Goal: Find specific page/section: Find specific page/section

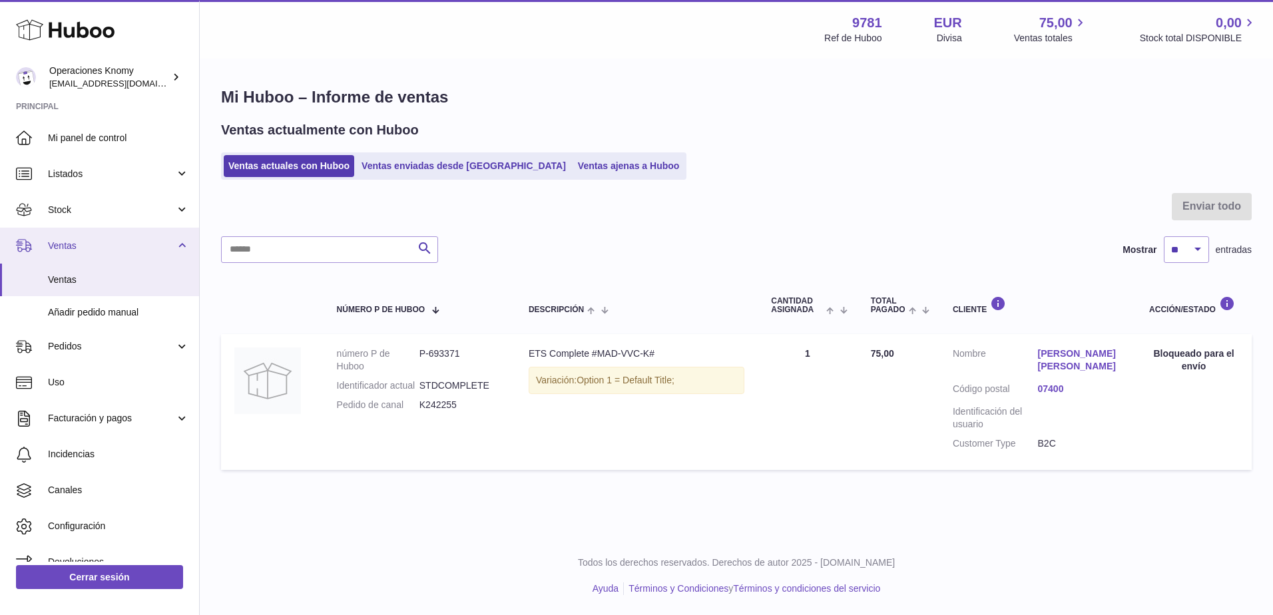
click at [83, 255] on link "Ventas" at bounding box center [99, 246] width 199 height 36
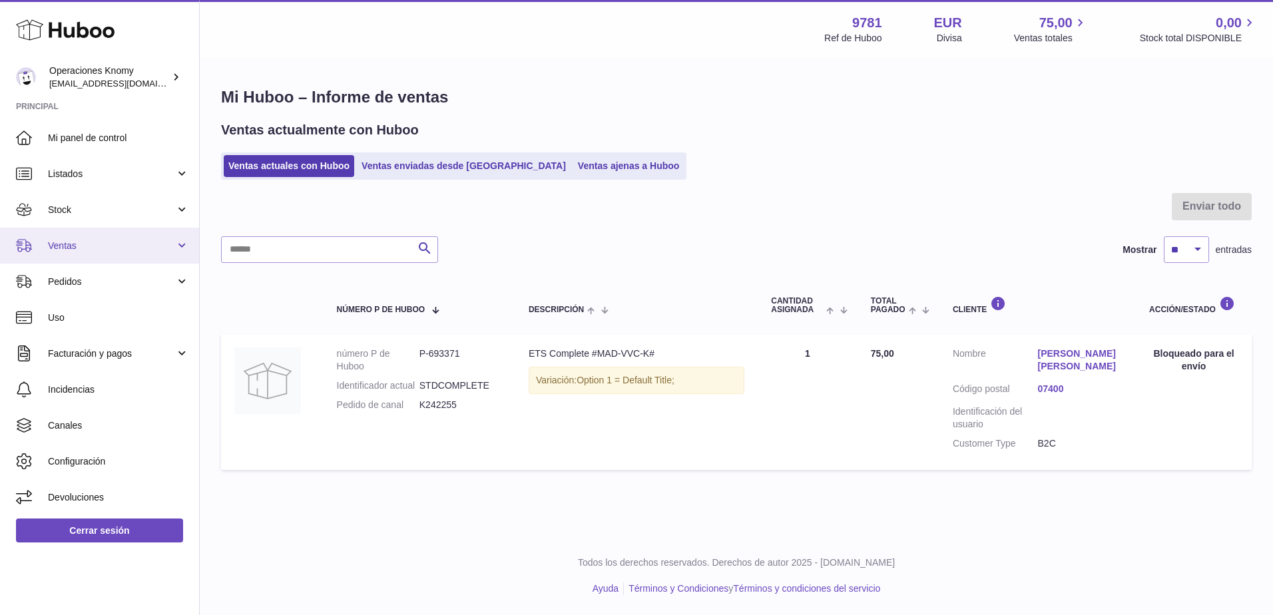
click at [79, 250] on span "Ventas" at bounding box center [111, 246] width 127 height 13
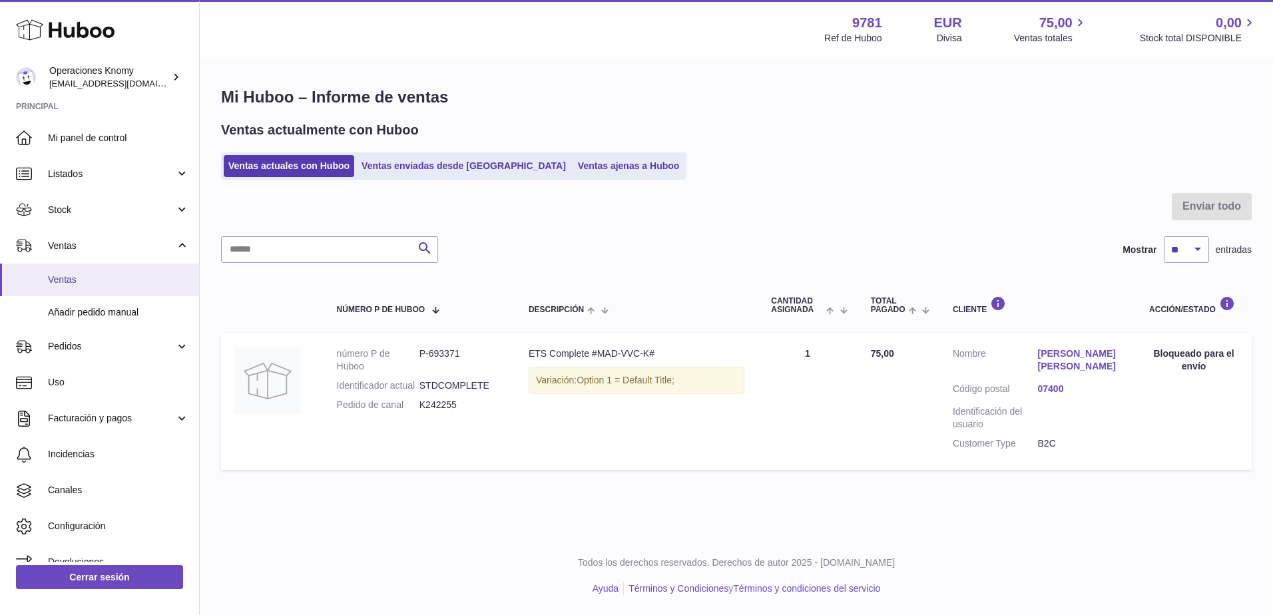
click at [84, 284] on span "Ventas" at bounding box center [118, 280] width 141 height 13
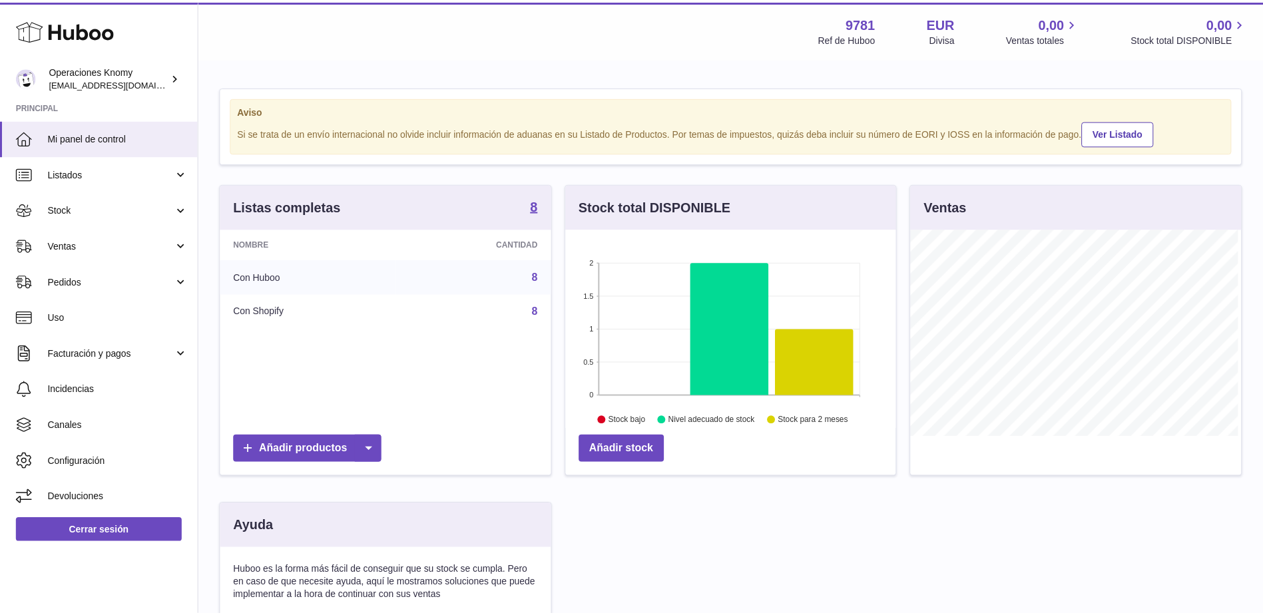
scroll to position [208, 333]
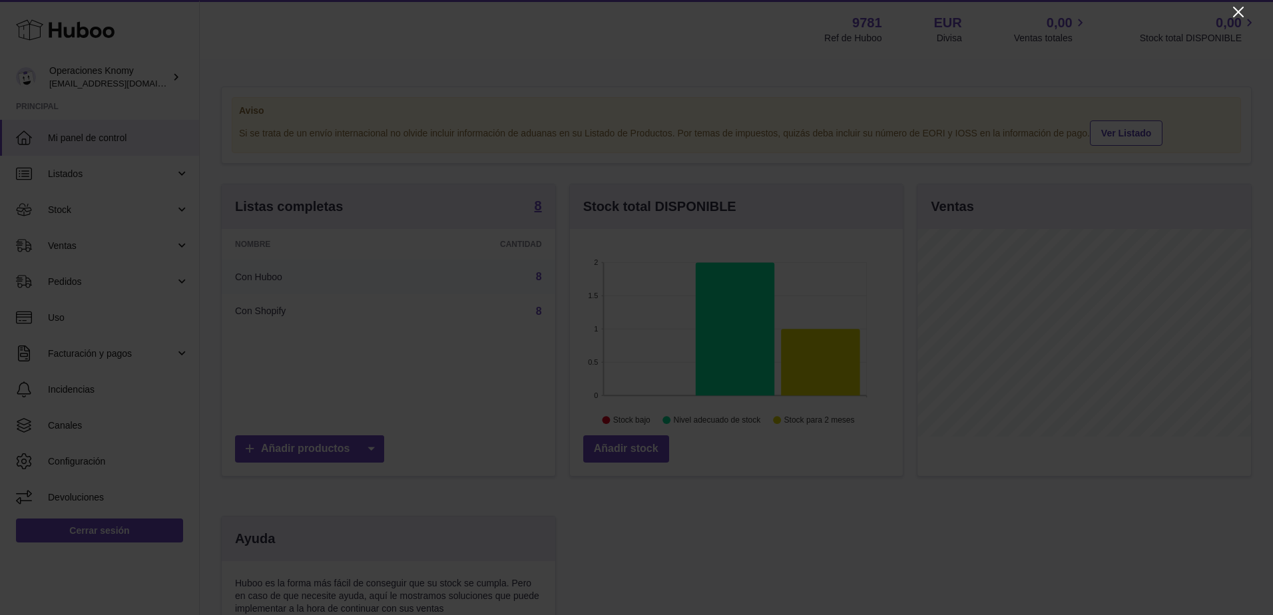
click at [1244, 15] on icon "Close" at bounding box center [1238, 12] width 16 height 16
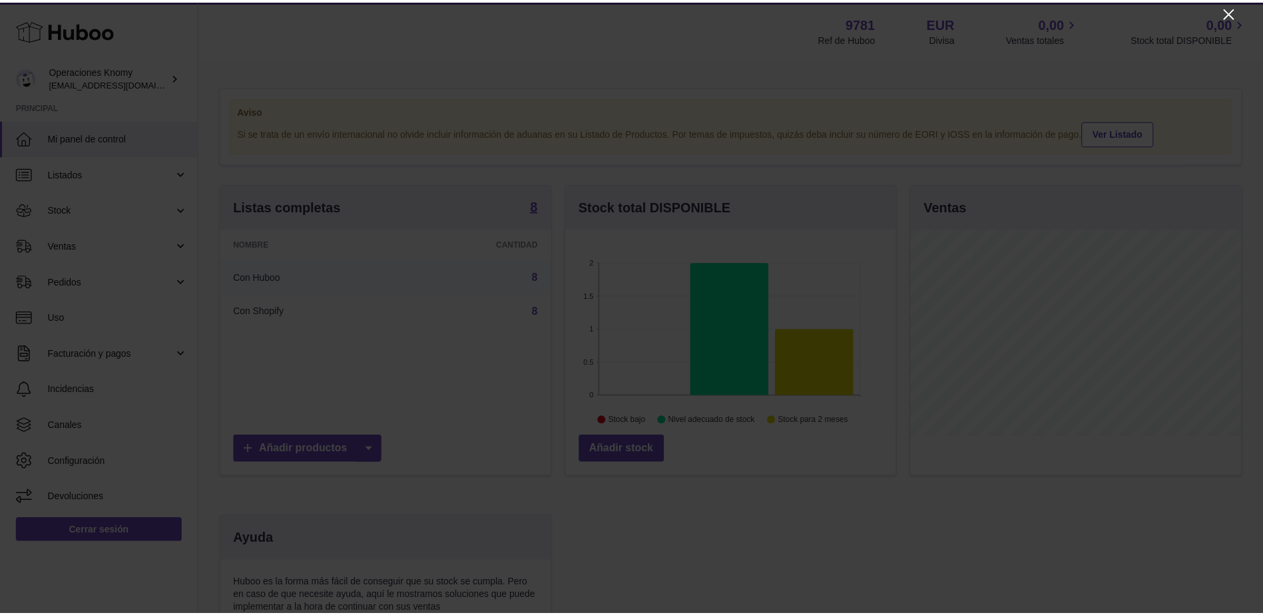
scroll to position [665377, 665254]
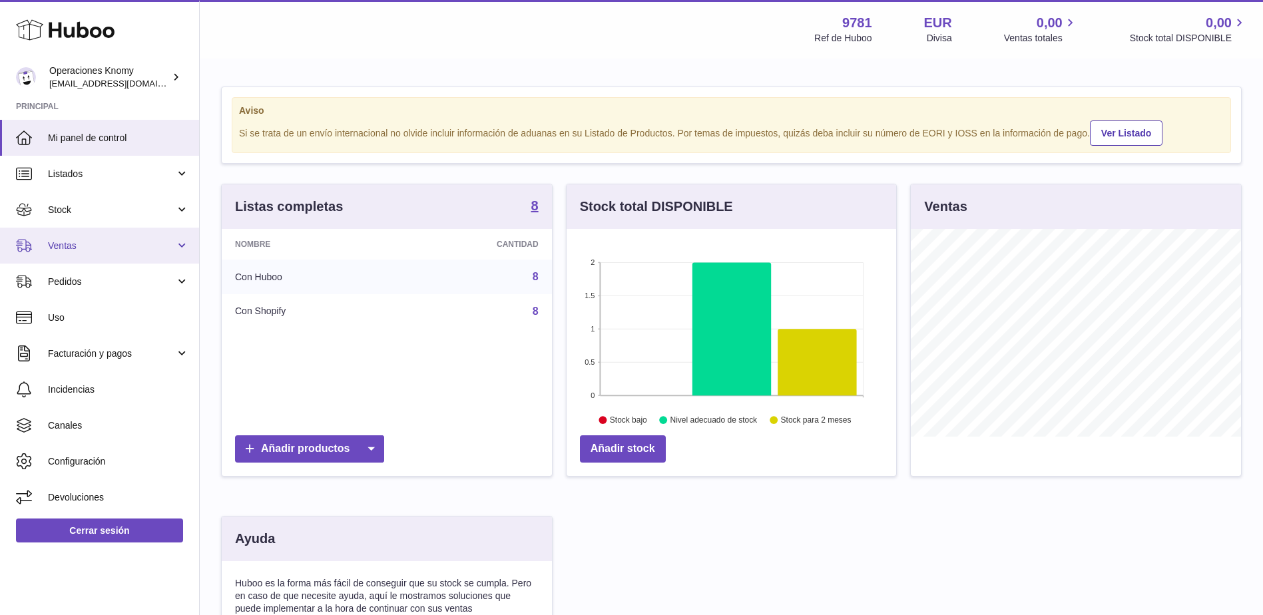
click at [91, 231] on link "Ventas" at bounding box center [99, 246] width 199 height 36
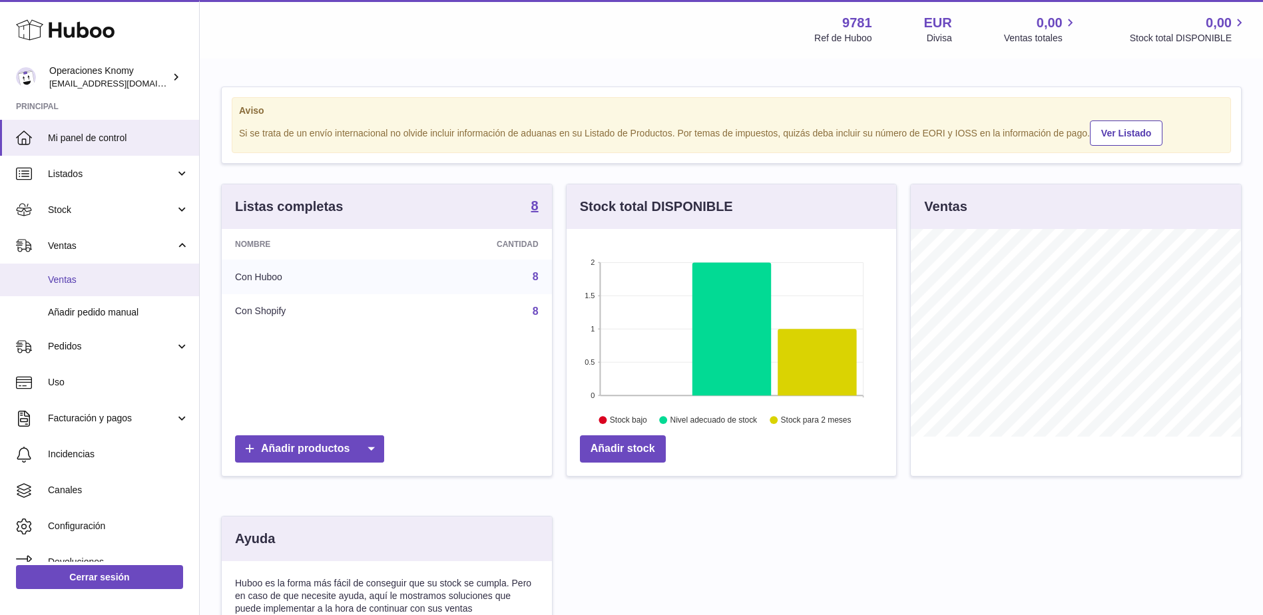
click at [89, 288] on link "Ventas" at bounding box center [99, 280] width 199 height 33
